Goal: Task Accomplishment & Management: Manage account settings

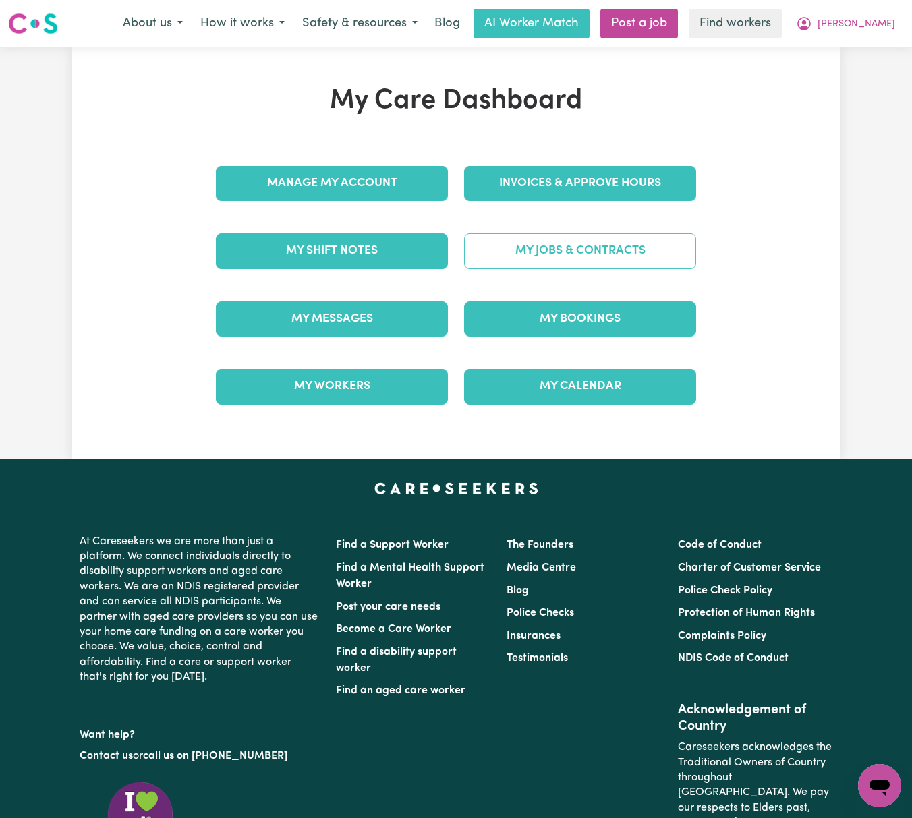
click at [641, 248] on link "My Jobs & Contracts" at bounding box center [580, 250] width 232 height 35
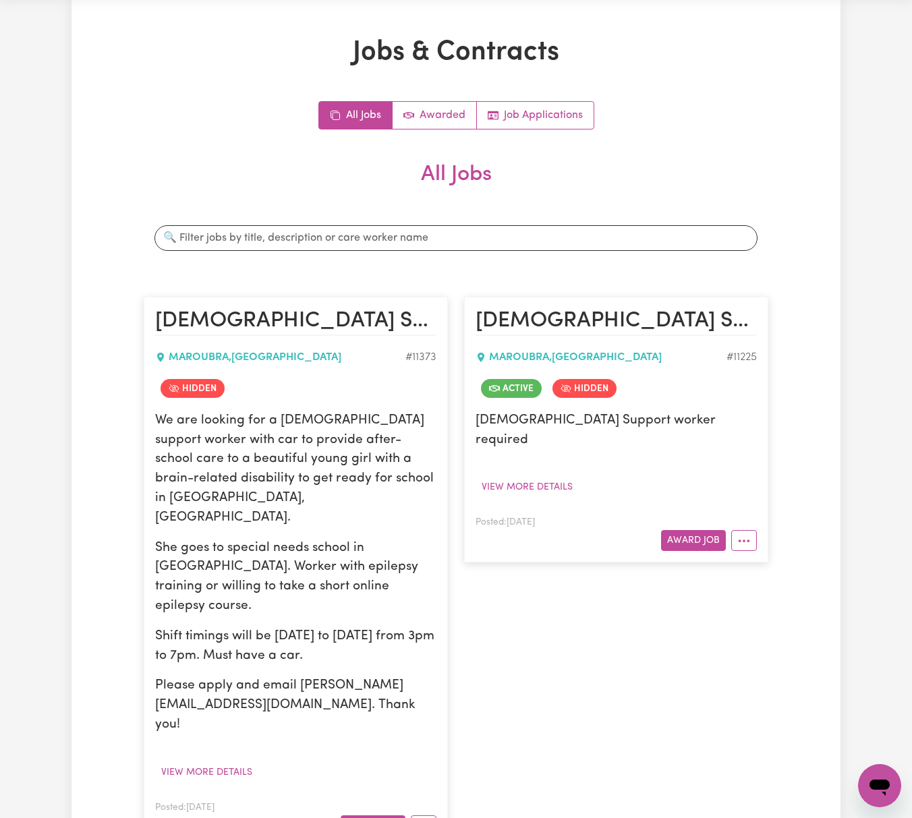
scroll to position [179, 0]
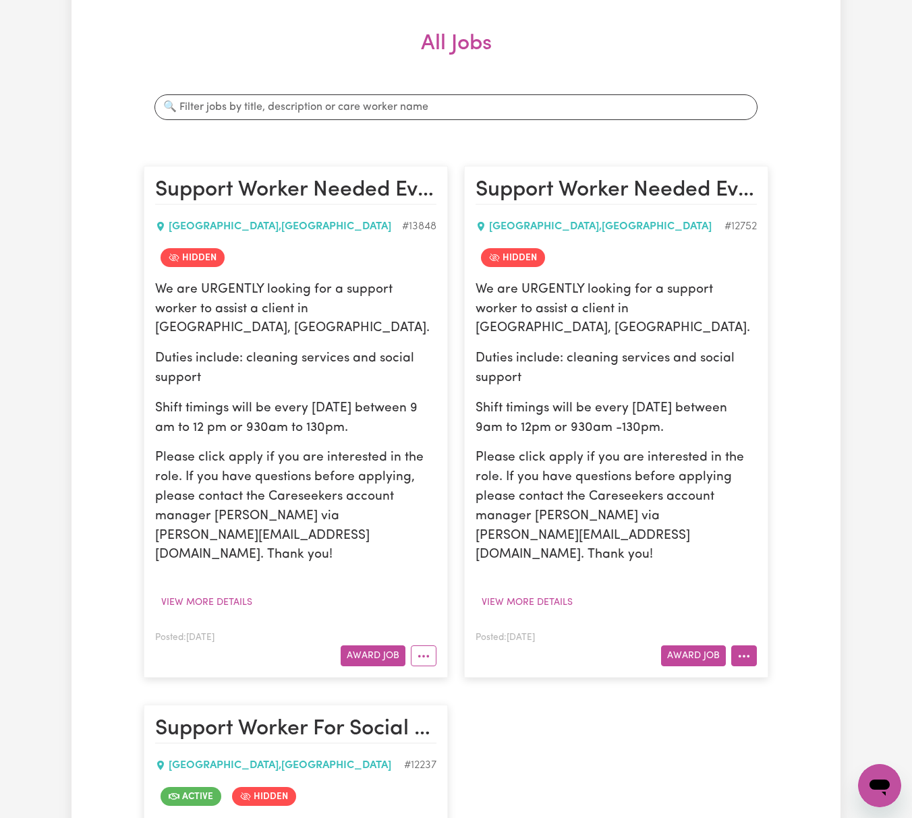
click at [745, 649] on icon "More options" at bounding box center [743, 655] width 13 height 13
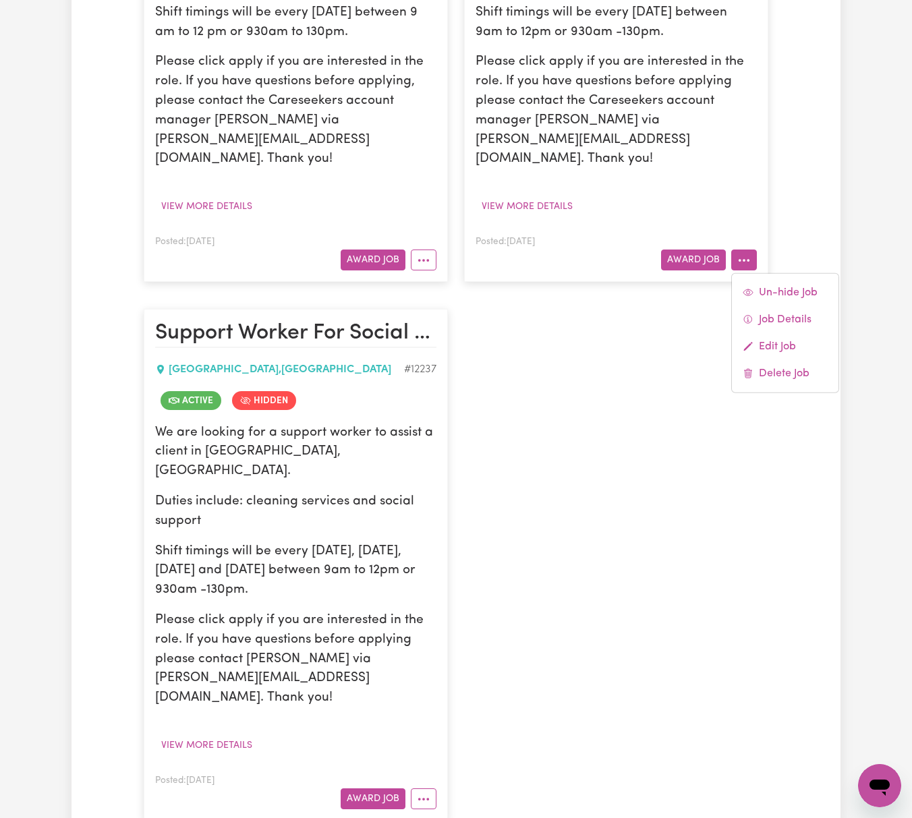
scroll to position [629, 0]
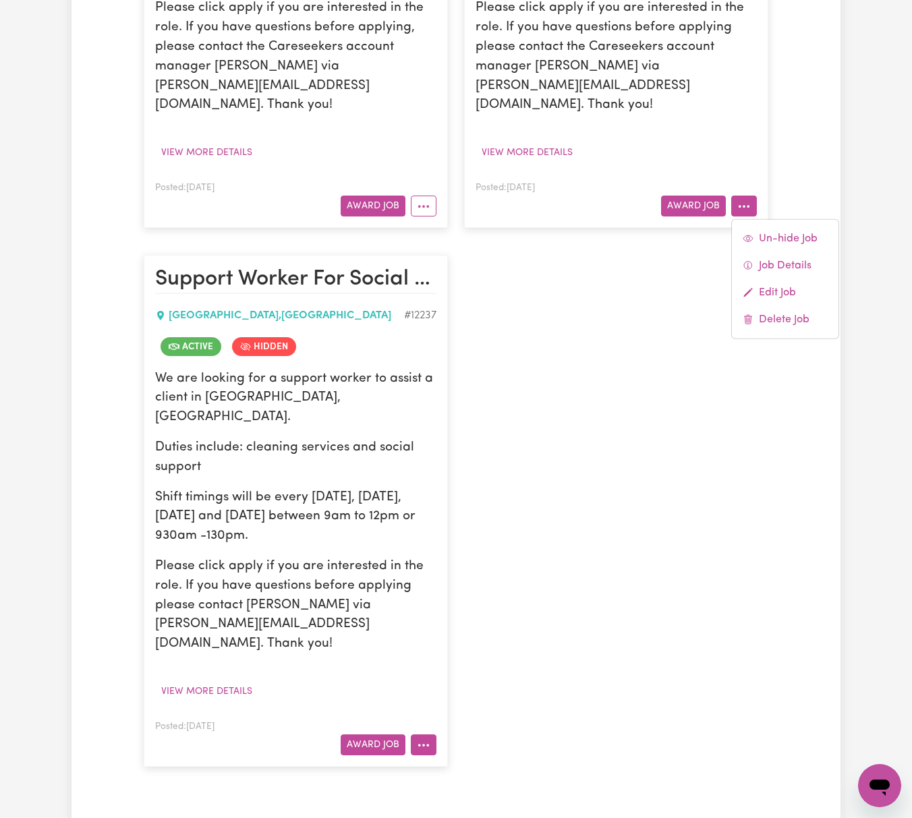
click at [418, 744] on circle "More options" at bounding box center [419, 745] width 3 height 3
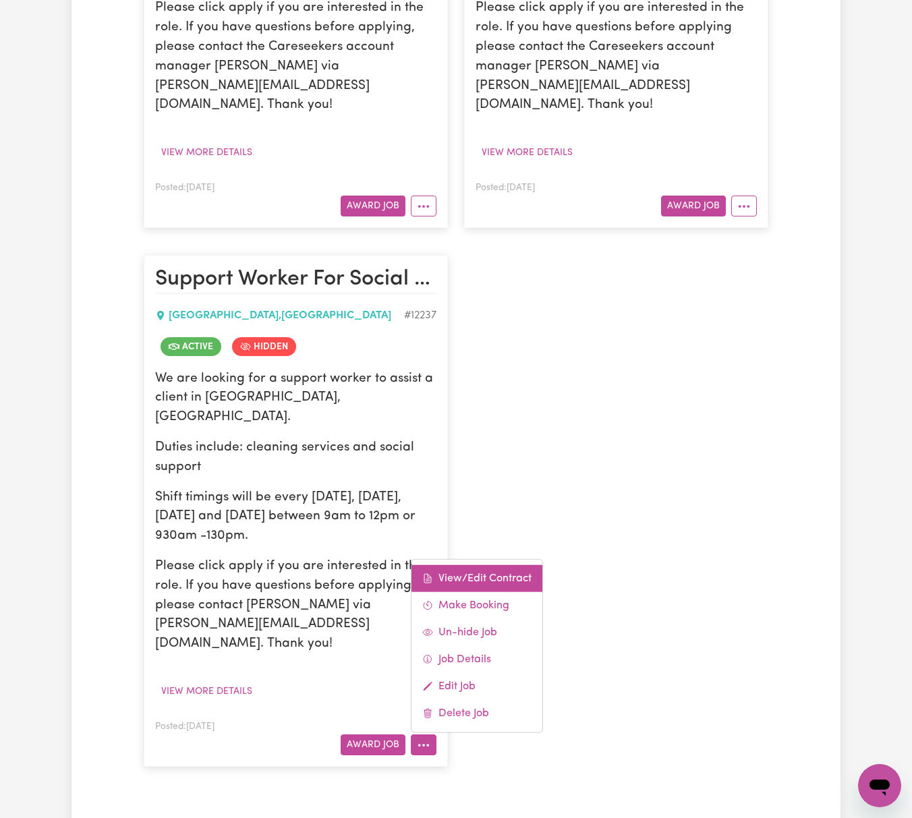
click at [483, 565] on link "View/Edit Contract" at bounding box center [476, 578] width 131 height 27
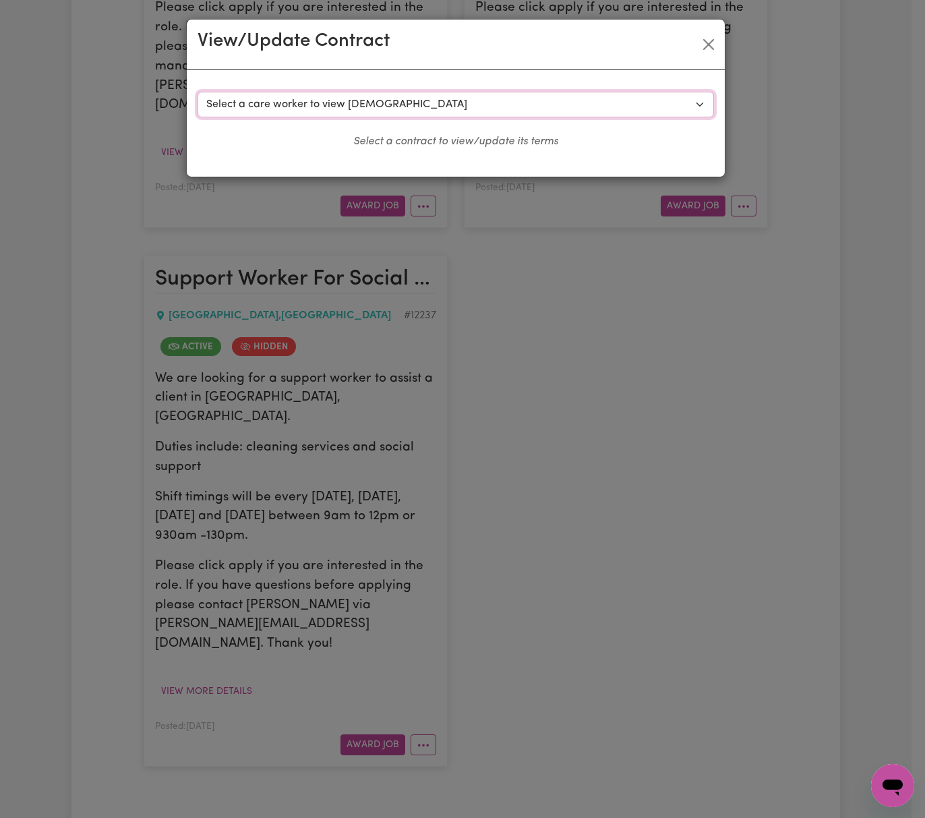
click at [419, 109] on select "Select a care worker to view [DEMOGRAPHIC_DATA] #9054 - [PERSON_NAME] (contract…" at bounding box center [456, 105] width 516 height 26
select select "9571"
click at [198, 92] on select "Select a care worker to view [DEMOGRAPHIC_DATA] #9054 - [PERSON_NAME] (contract…" at bounding box center [456, 105] width 516 height 26
select select "WEEKDAY_DAYTIME"
select select "ASSISTANCE_SELF_CARE"
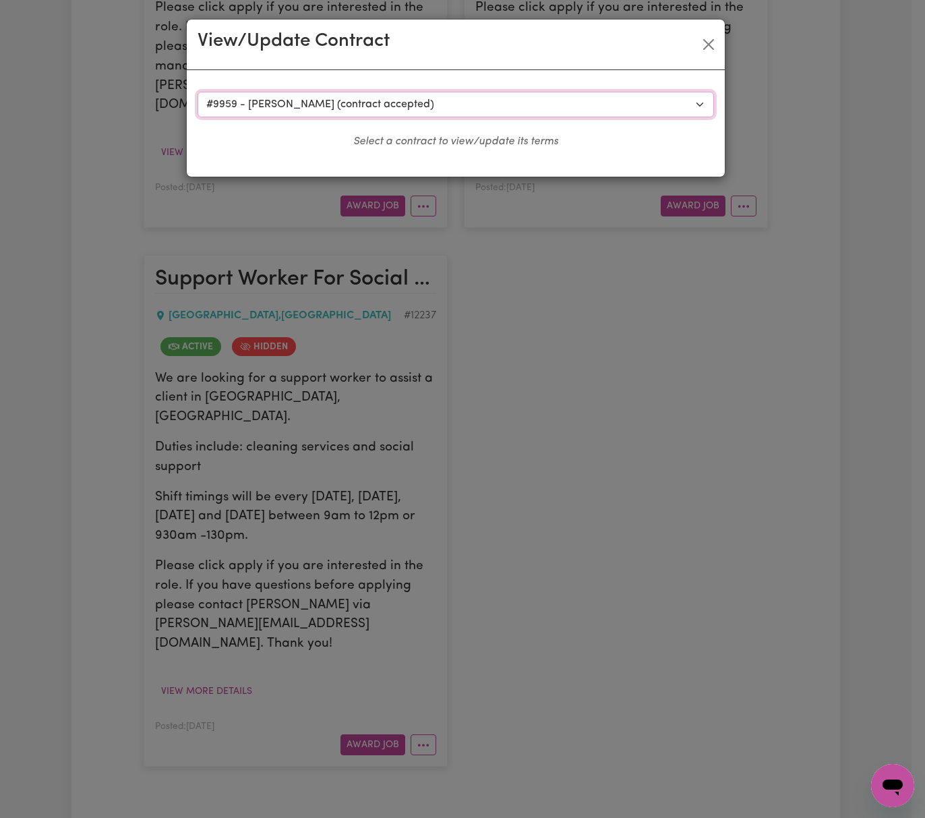
select select "ONE"
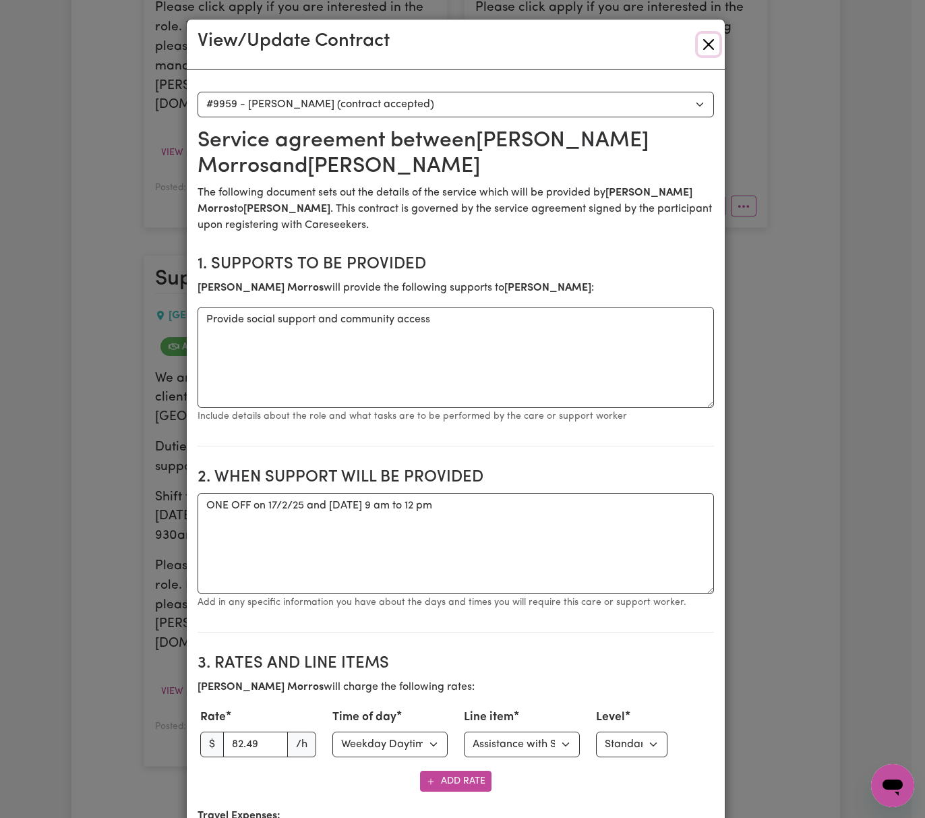
click at [699, 44] on button "Close" at bounding box center [709, 45] width 22 height 22
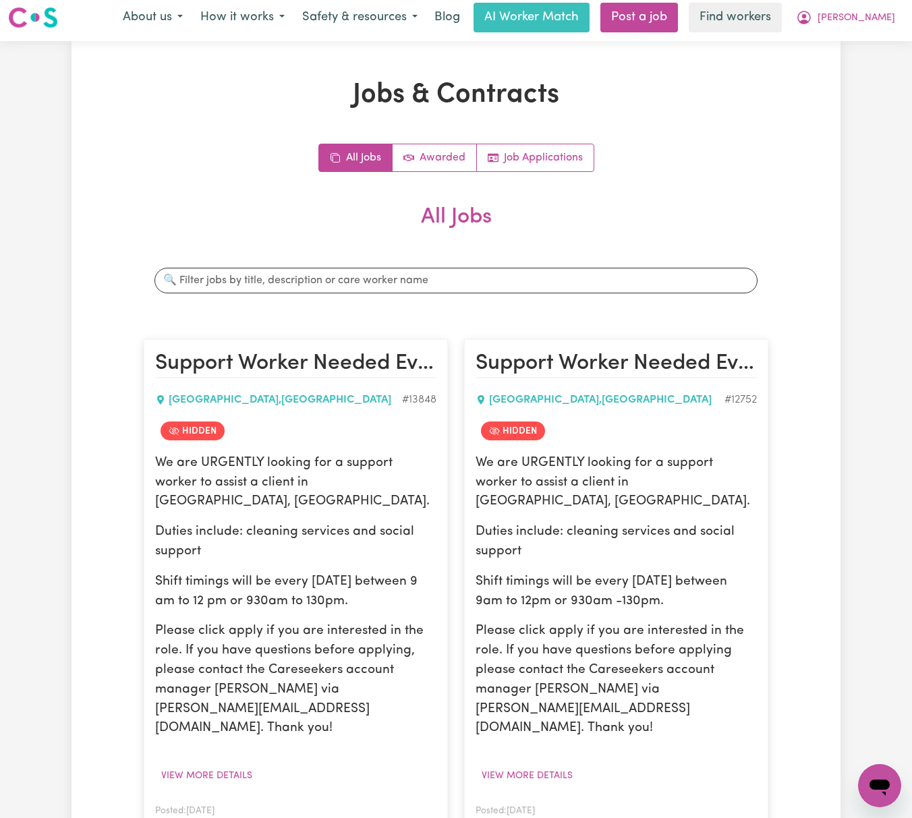
scroll to position [0, 0]
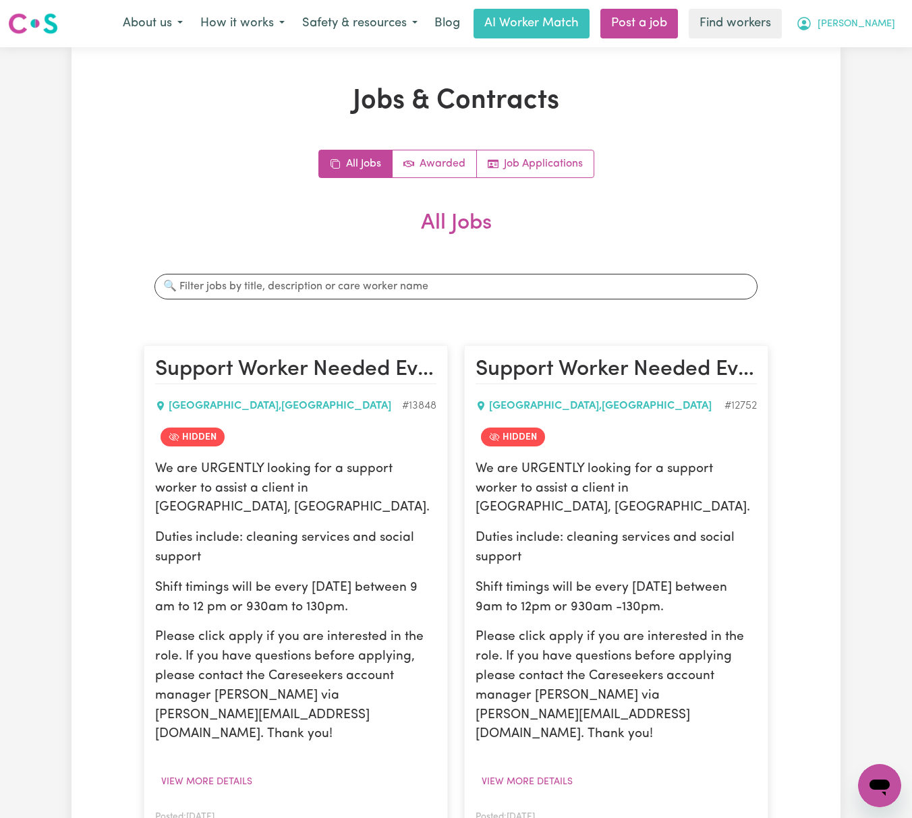
click at [863, 28] on span "[PERSON_NAME]" at bounding box center [856, 24] width 78 height 15
click at [866, 66] on link "Logout" at bounding box center [849, 78] width 107 height 26
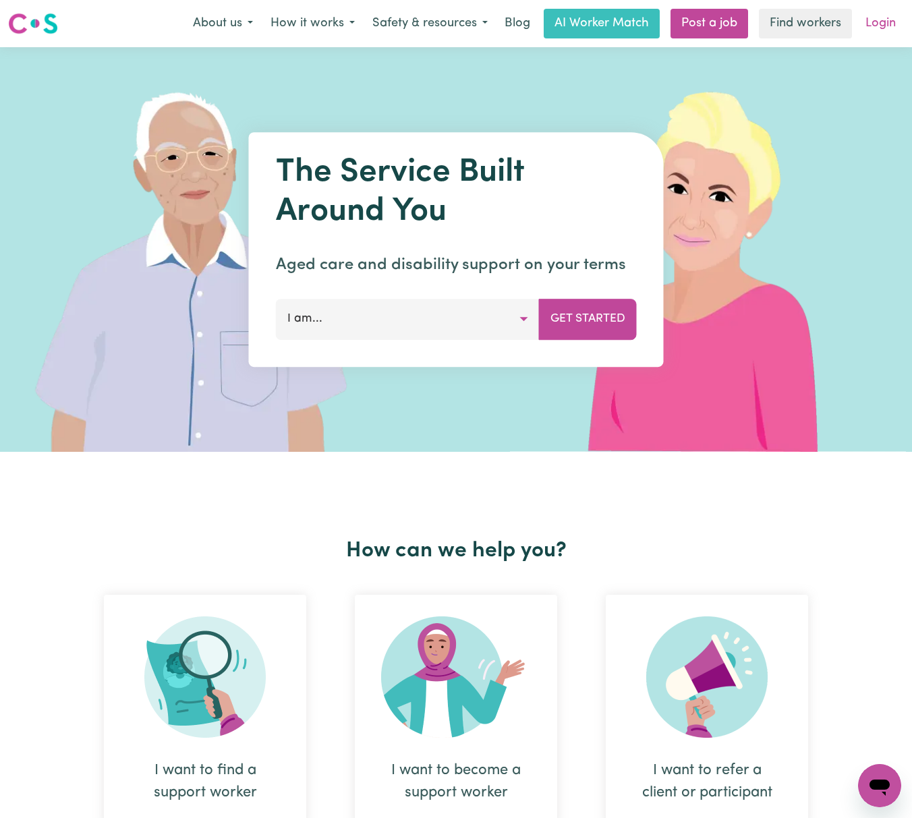
click at [877, 18] on link "Login" at bounding box center [880, 24] width 47 height 30
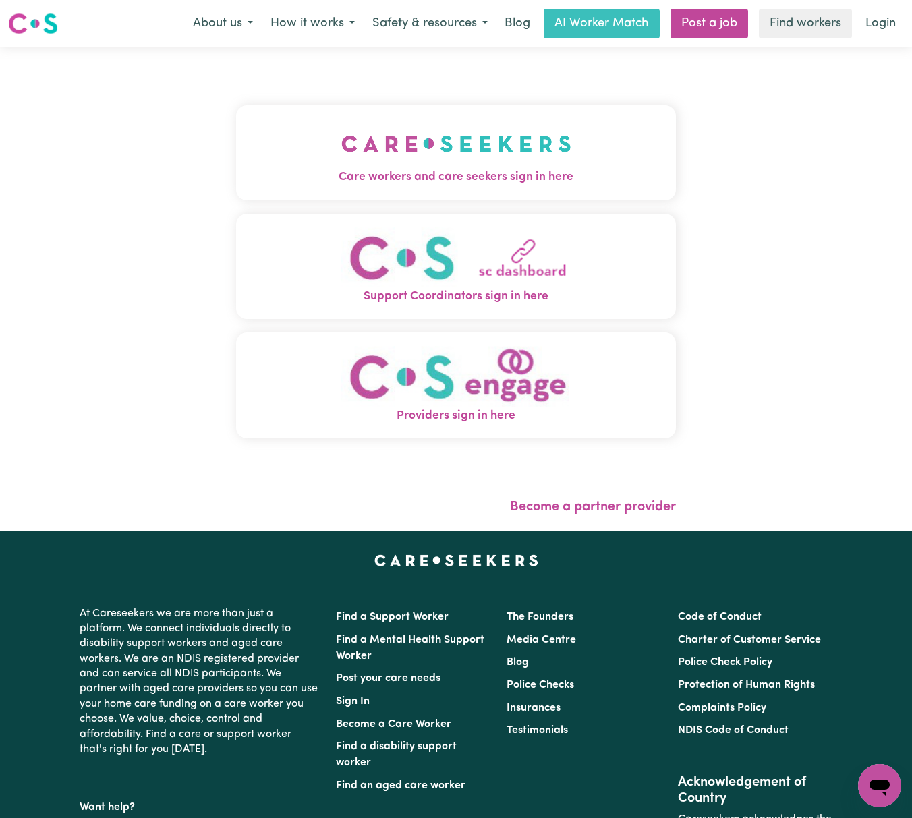
click at [351, 146] on img "Care workers and care seekers sign in here" at bounding box center [456, 144] width 230 height 50
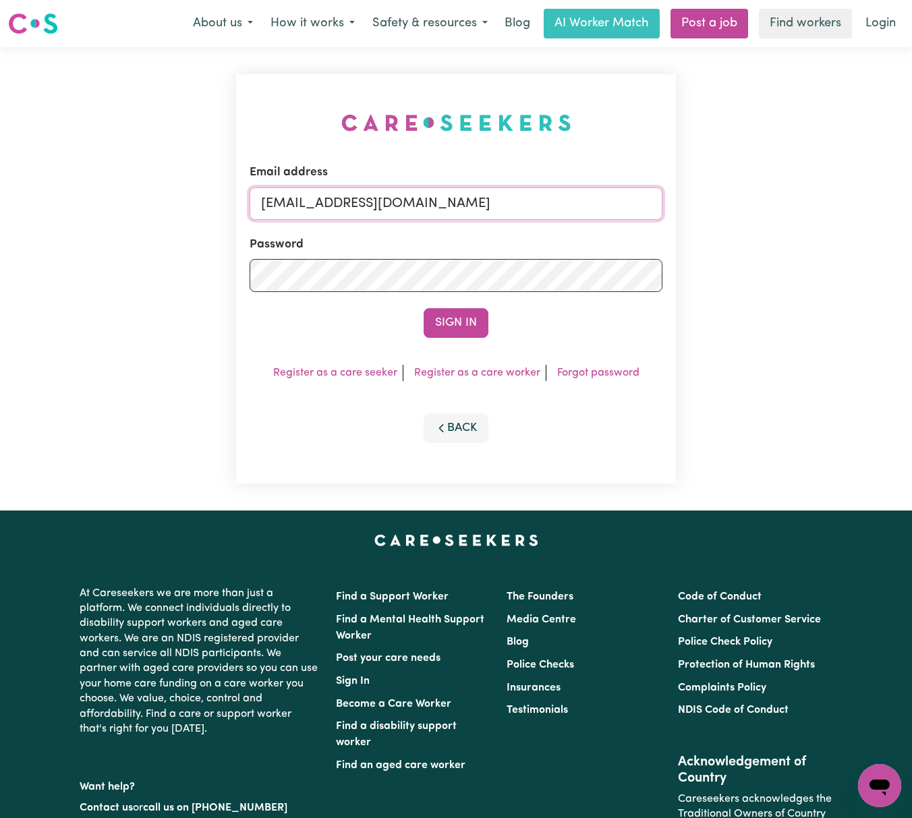
click at [341, 196] on input "[EMAIL_ADDRESS][DOMAIN_NAME]" at bounding box center [455, 203] width 413 height 32
drag, startPoint x: 338, startPoint y: 197, endPoint x: 666, endPoint y: 212, distance: 328.7
click at [666, 212] on div "Email address [EMAIL_ADDRESS][DOMAIN_NAME] Password Sign In Register as a care …" at bounding box center [456, 278] width 440 height 409
type input "[EMAIL_ADDRESS][DOMAIN_NAME]"
click at [423, 308] on button "Sign In" at bounding box center [455, 323] width 65 height 30
